Goal: Transaction & Acquisition: Purchase product/service

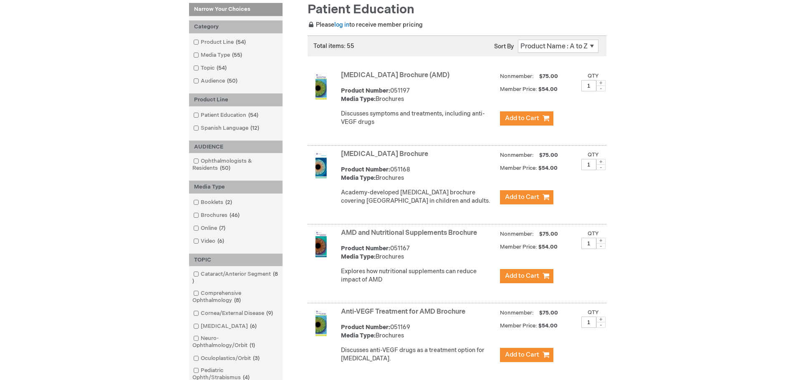
scroll to position [125, 0]
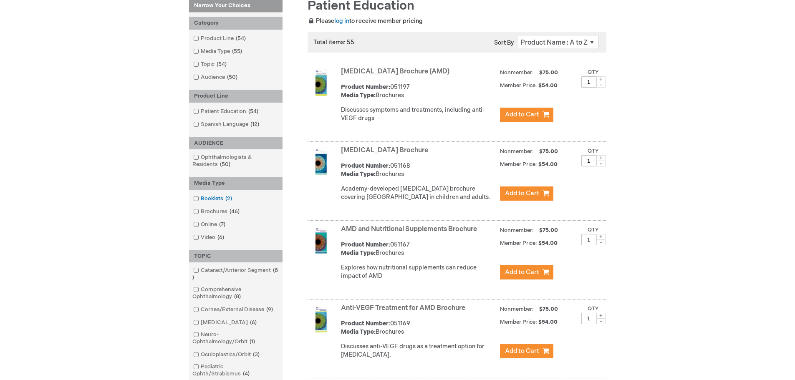
click at [199, 200] on link "Booklets 2 items" at bounding box center [213, 199] width 44 height 8
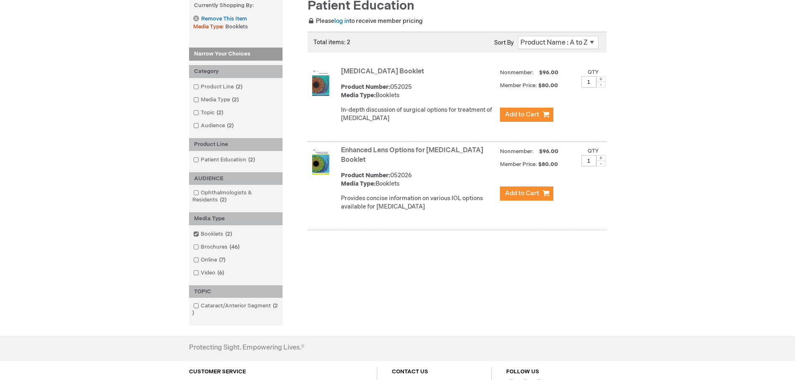
click at [314, 84] on img at bounding box center [320, 82] width 17 height 27
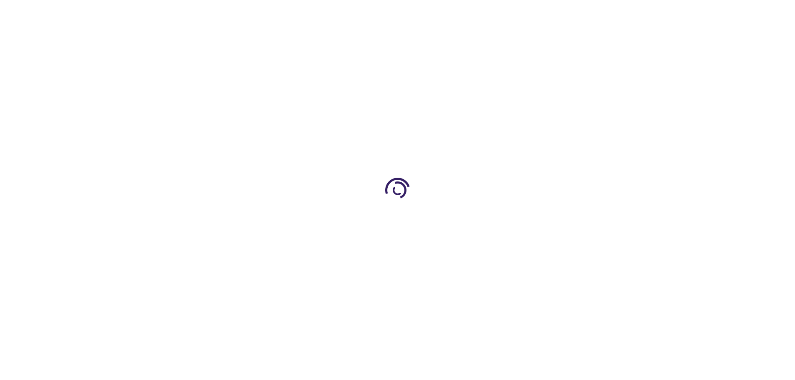
type input "1"
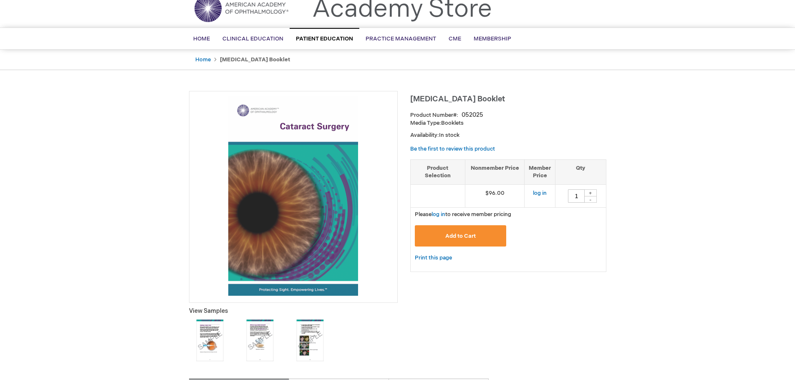
scroll to position [84, 0]
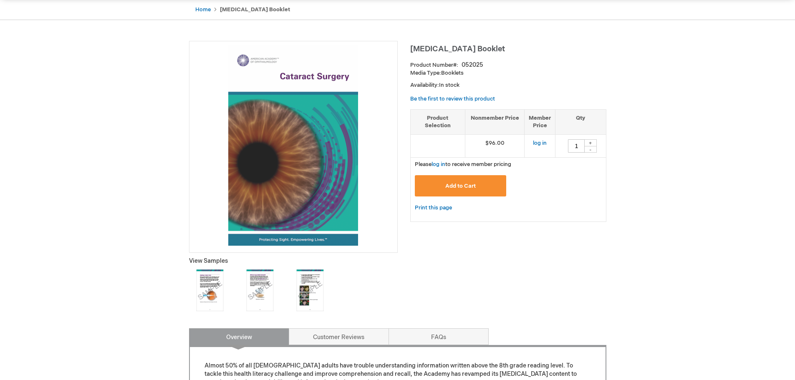
click at [263, 296] on img at bounding box center [260, 291] width 42 height 42
click at [220, 301] on img at bounding box center [210, 291] width 42 height 42
click at [314, 303] on img at bounding box center [310, 291] width 42 height 42
